Goal: Task Accomplishment & Management: Use online tool/utility

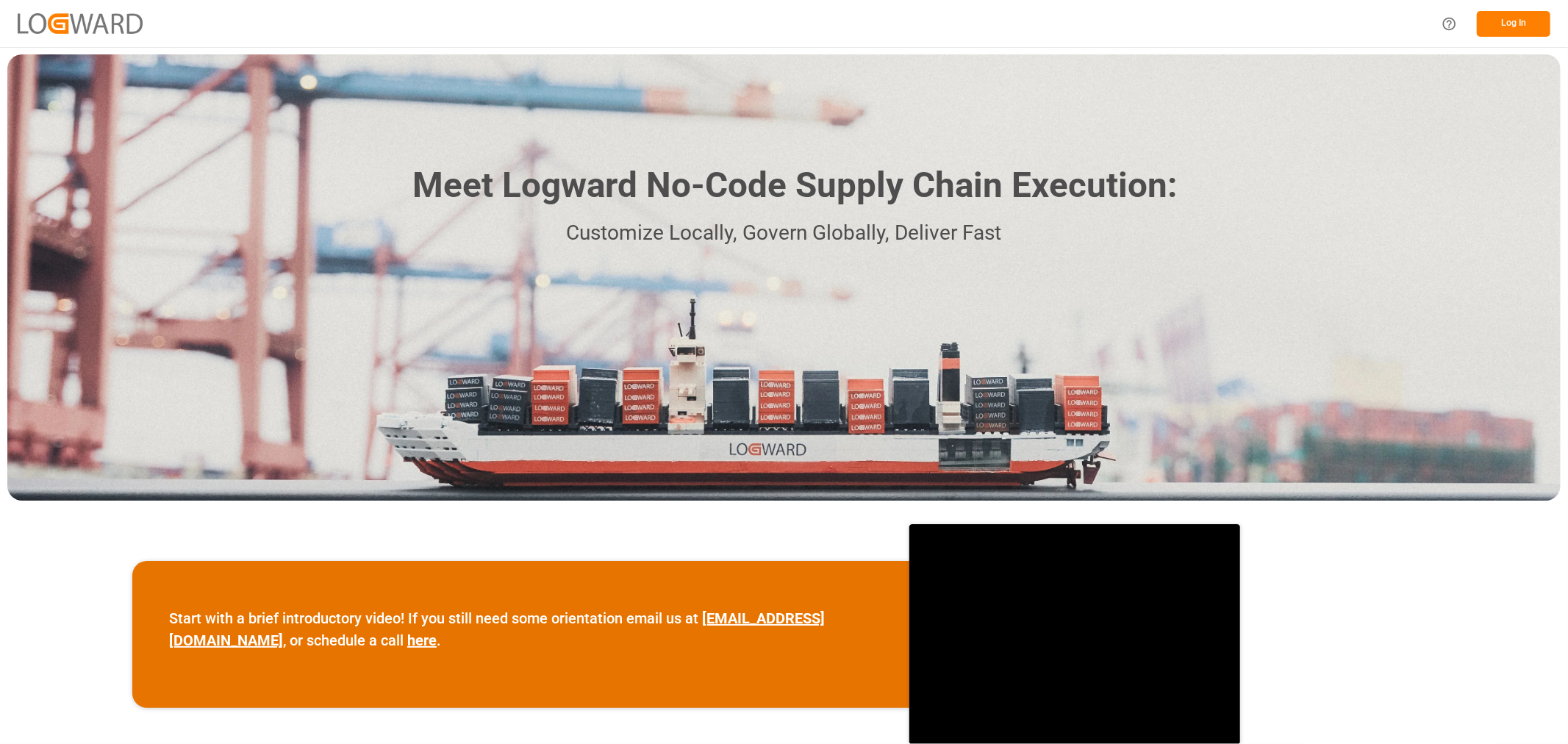
click at [776, 17] on button "Log In" at bounding box center [1514, 24] width 74 height 26
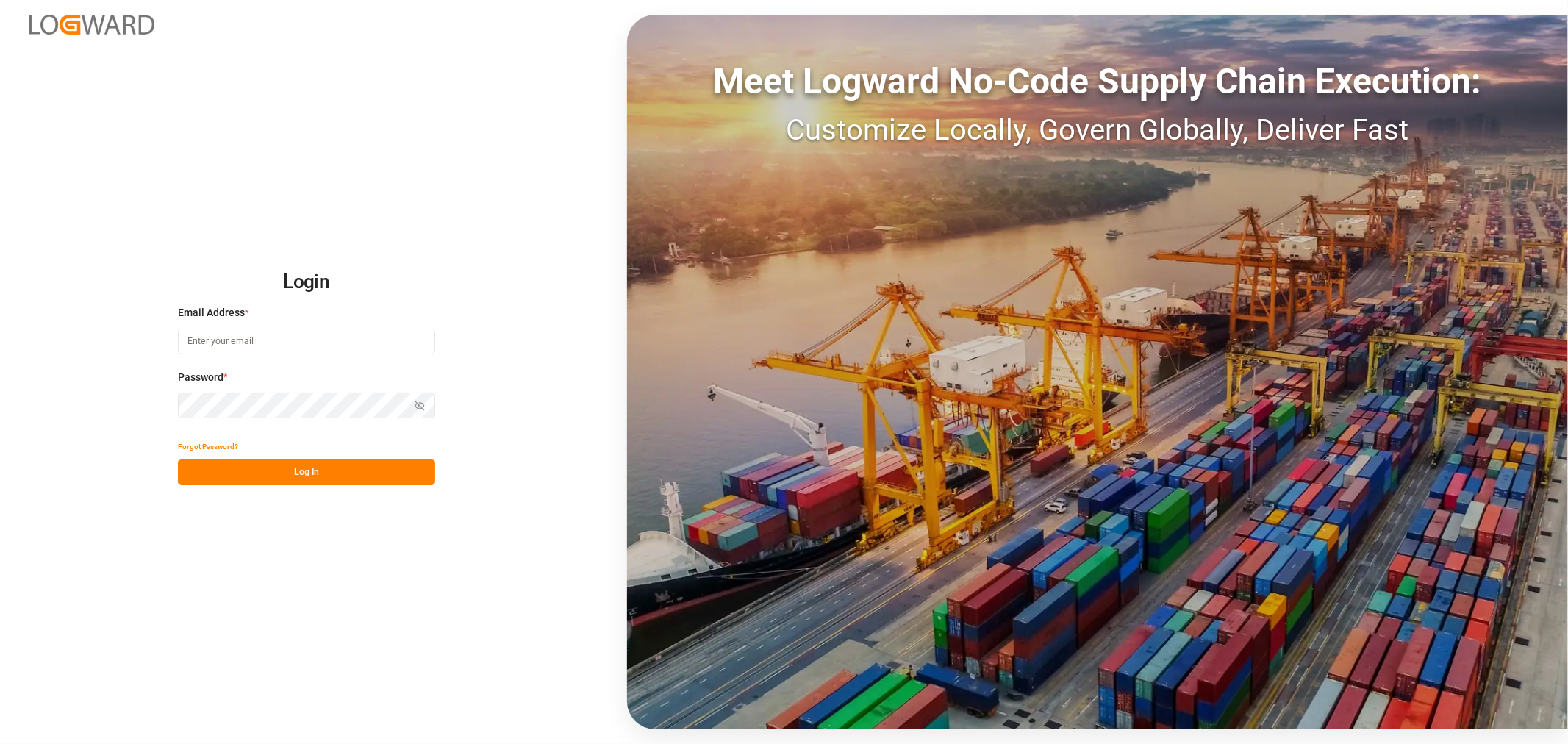
click at [322, 343] on input at bounding box center [306, 342] width 258 height 26
type input "[PERSON_NAME][EMAIL_ADDRESS][PERSON_NAME][DOMAIN_NAME]"
click at [368, 409] on button "Log In" at bounding box center [306, 473] width 258 height 26
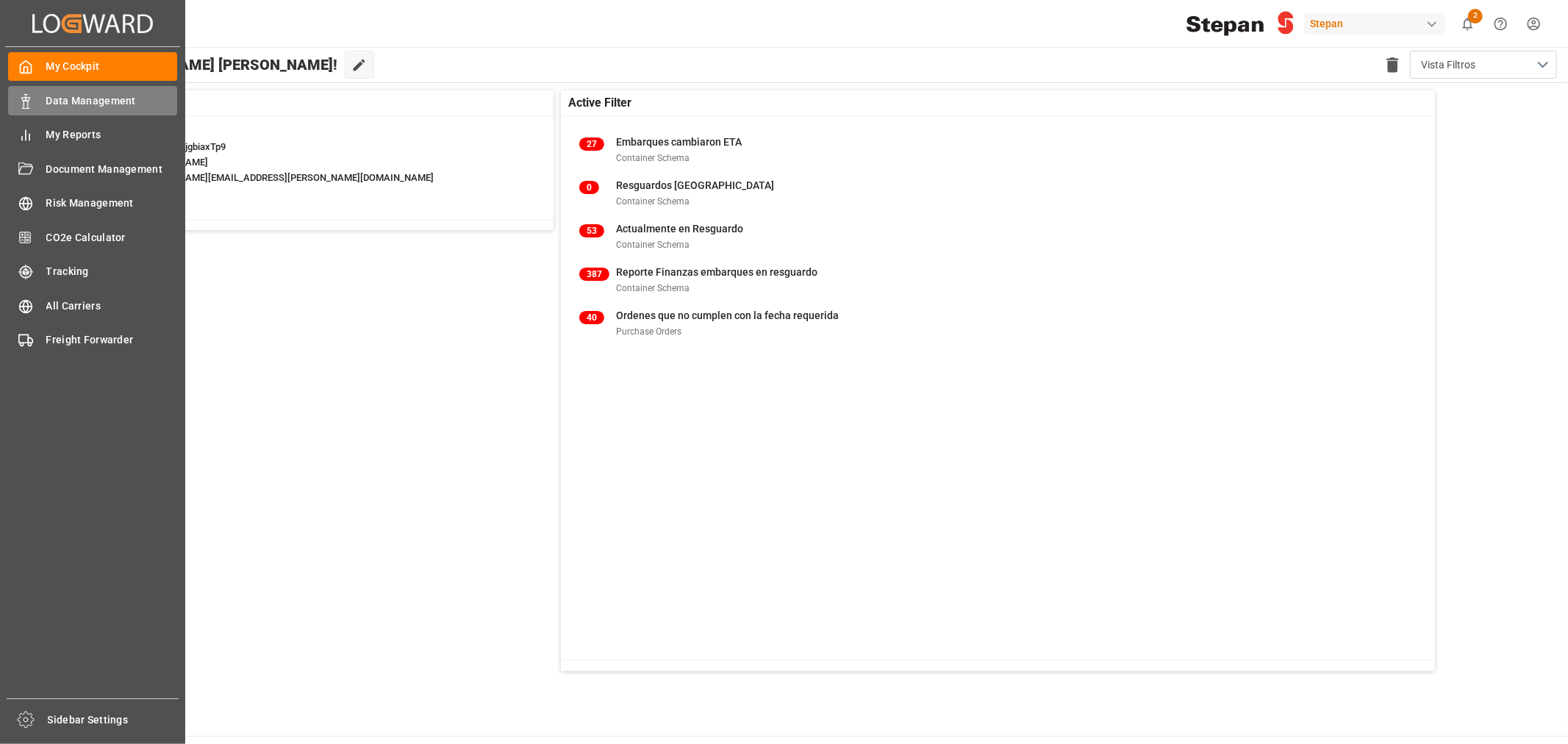
click at [91, 109] on div "Data Management Data Management" at bounding box center [92, 99] width 169 height 28
